Goal: Task Accomplishment & Management: Manage account settings

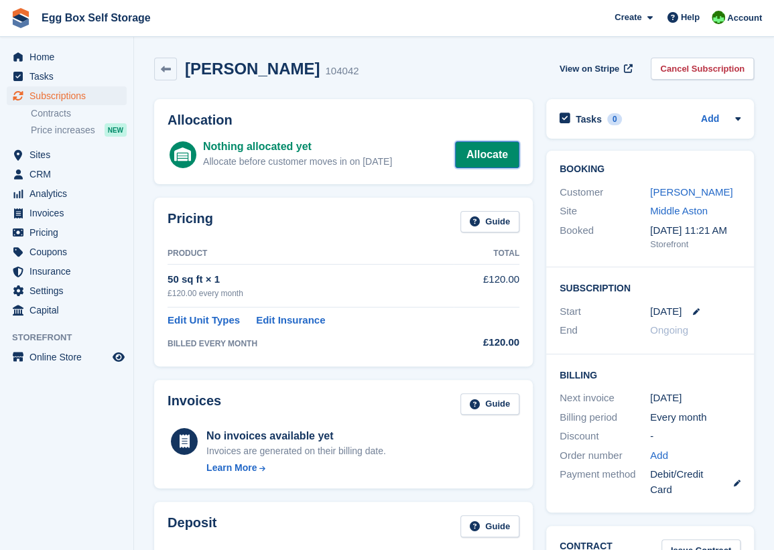
click at [472, 158] on link "Allocate" at bounding box center [487, 154] width 64 height 27
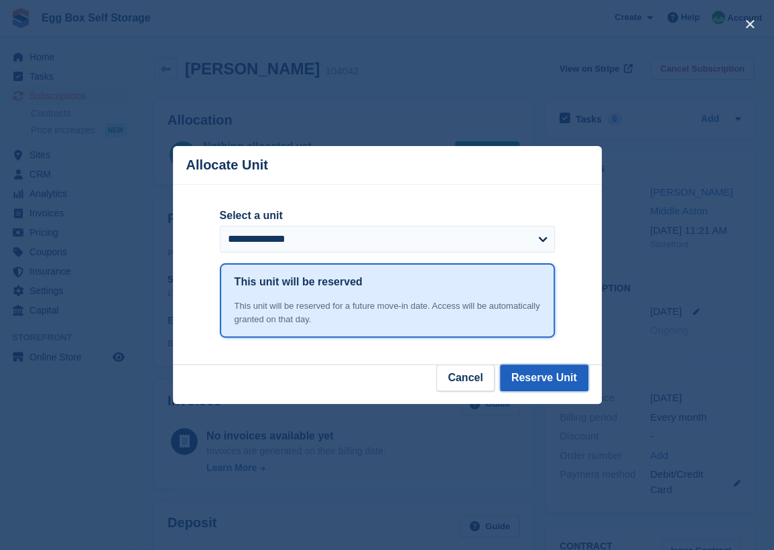
click at [539, 377] on button "Reserve Unit" at bounding box center [544, 378] width 88 height 27
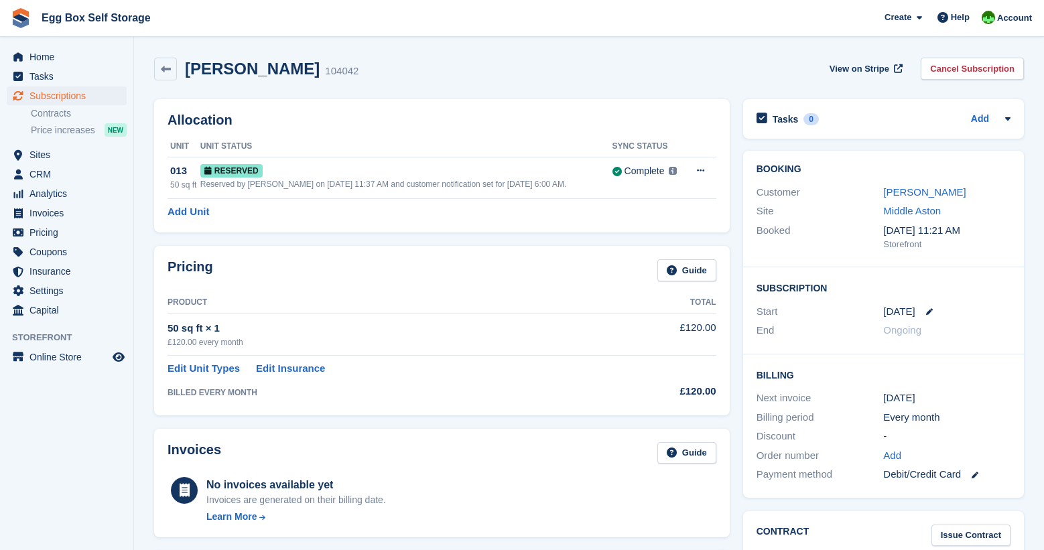
click at [453, 458] on div "Invoices Guide" at bounding box center [442, 457] width 549 height 30
click at [61, 97] on span "Subscriptions" at bounding box center [69, 95] width 80 height 19
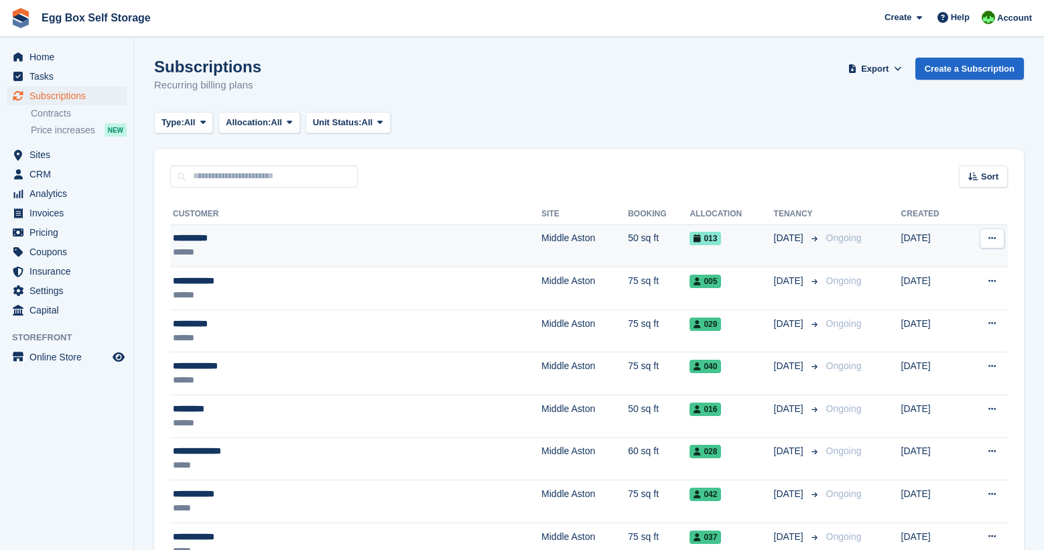
click at [774, 238] on icon at bounding box center [992, 238] width 7 height 9
click at [214, 239] on div "**********" at bounding box center [287, 238] width 228 height 14
